Goal: Browse casually

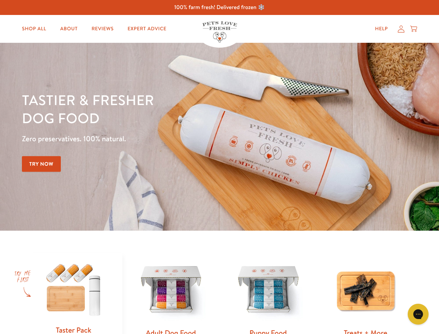
click at [219, 167] on div "Tastier & fresher dog food Zero preservatives. 100% natural. Try Now" at bounding box center [154, 137] width 264 height 92
click at [418, 314] on icon "Gorgias live chat" at bounding box center [418, 314] width 7 height 7
